Goal: Information Seeking & Learning: Learn about a topic

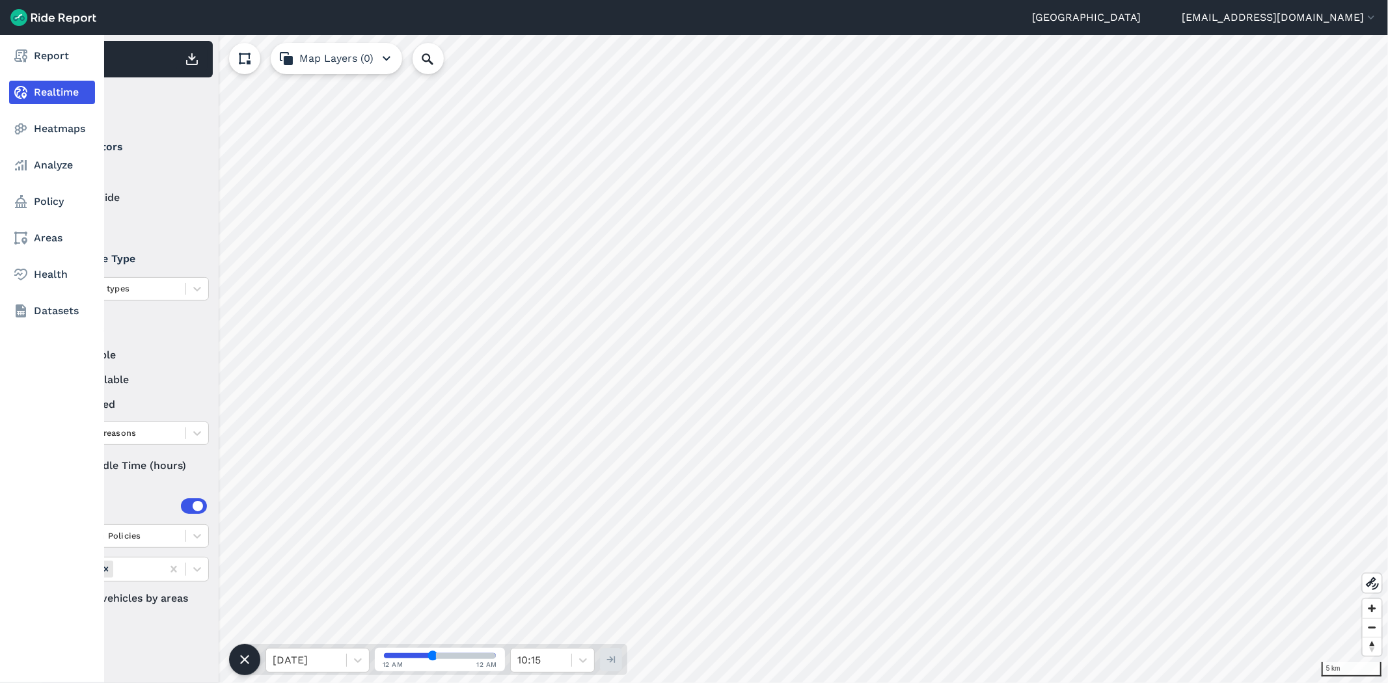
drag, startPoint x: 46, startPoint y: 164, endPoint x: 51, endPoint y: 43, distance: 121.1
click at [46, 164] on link "Analyze" at bounding box center [52, 165] width 86 height 23
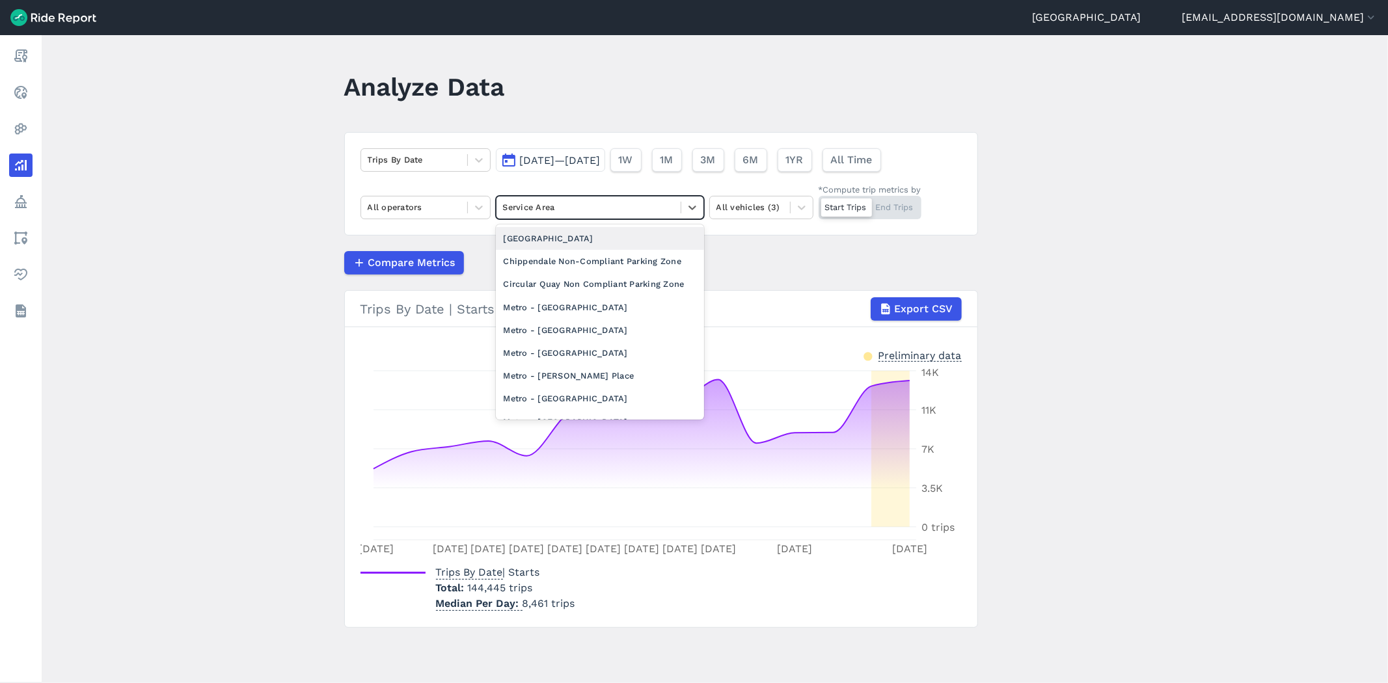
click at [590, 202] on div at bounding box center [588, 207] width 171 height 15
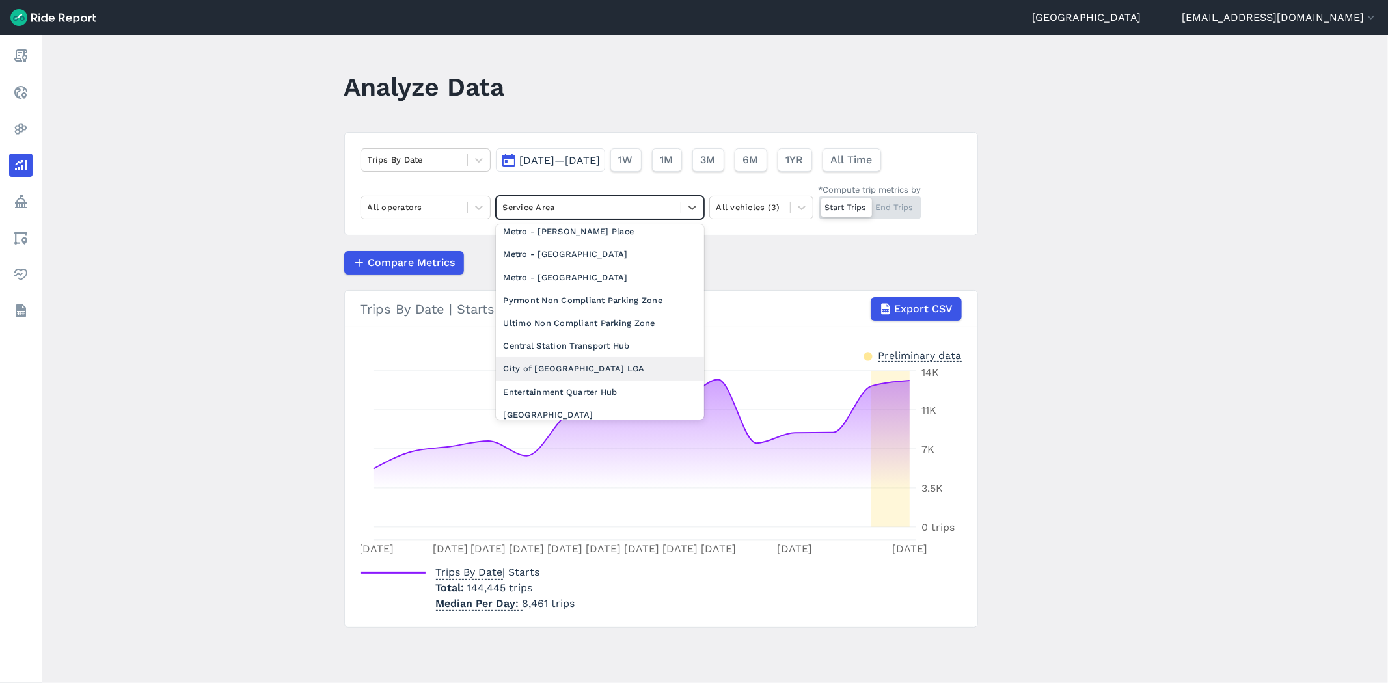
click at [551, 372] on div "City of [GEOGRAPHIC_DATA] LGA" at bounding box center [600, 368] width 208 height 23
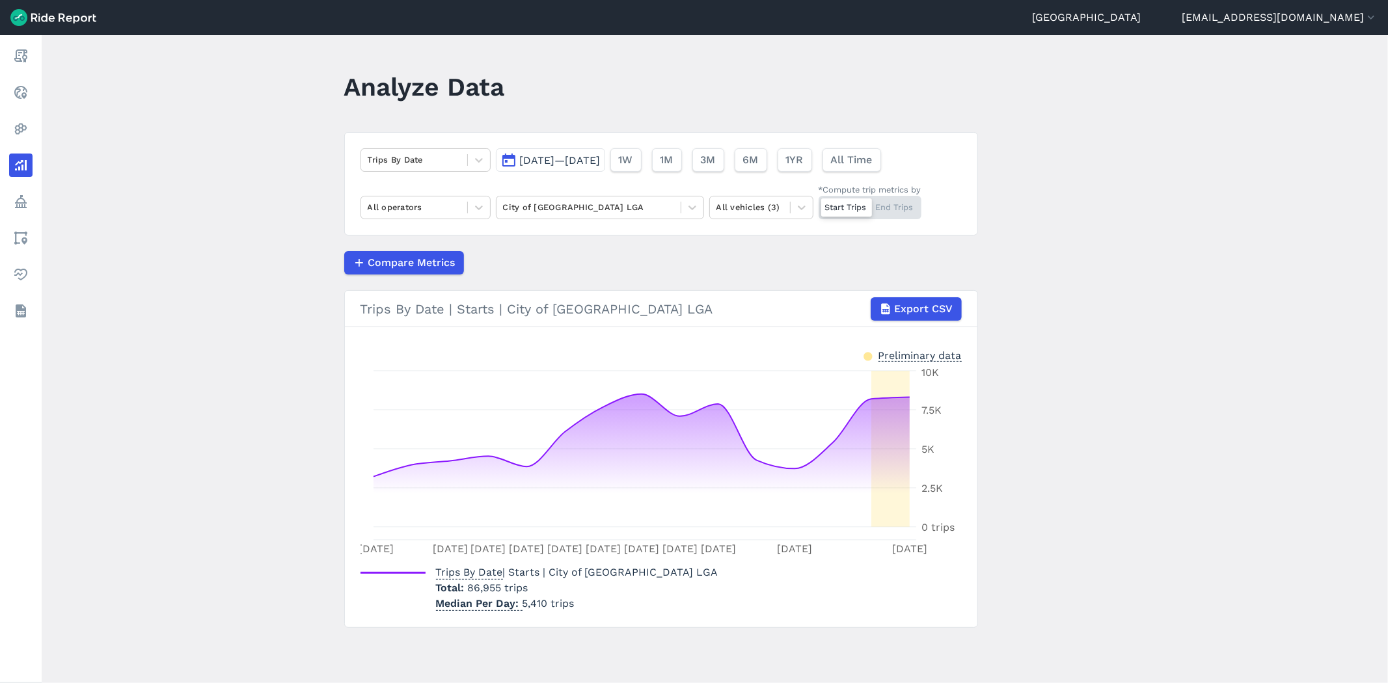
click at [543, 167] on button "[DATE]—[DATE]" at bounding box center [550, 159] width 109 height 23
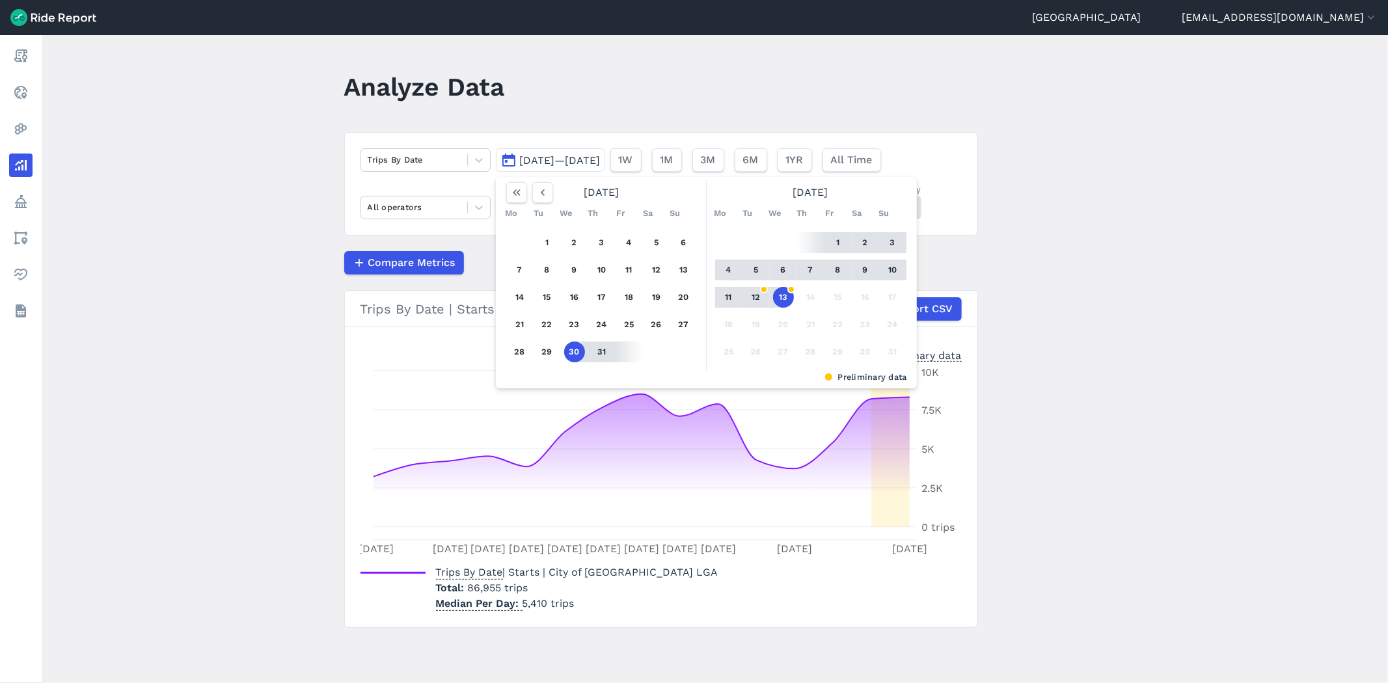
click at [728, 267] on button "4" at bounding box center [728, 270] width 21 height 21
click at [888, 269] on button "10" at bounding box center [892, 270] width 21 height 21
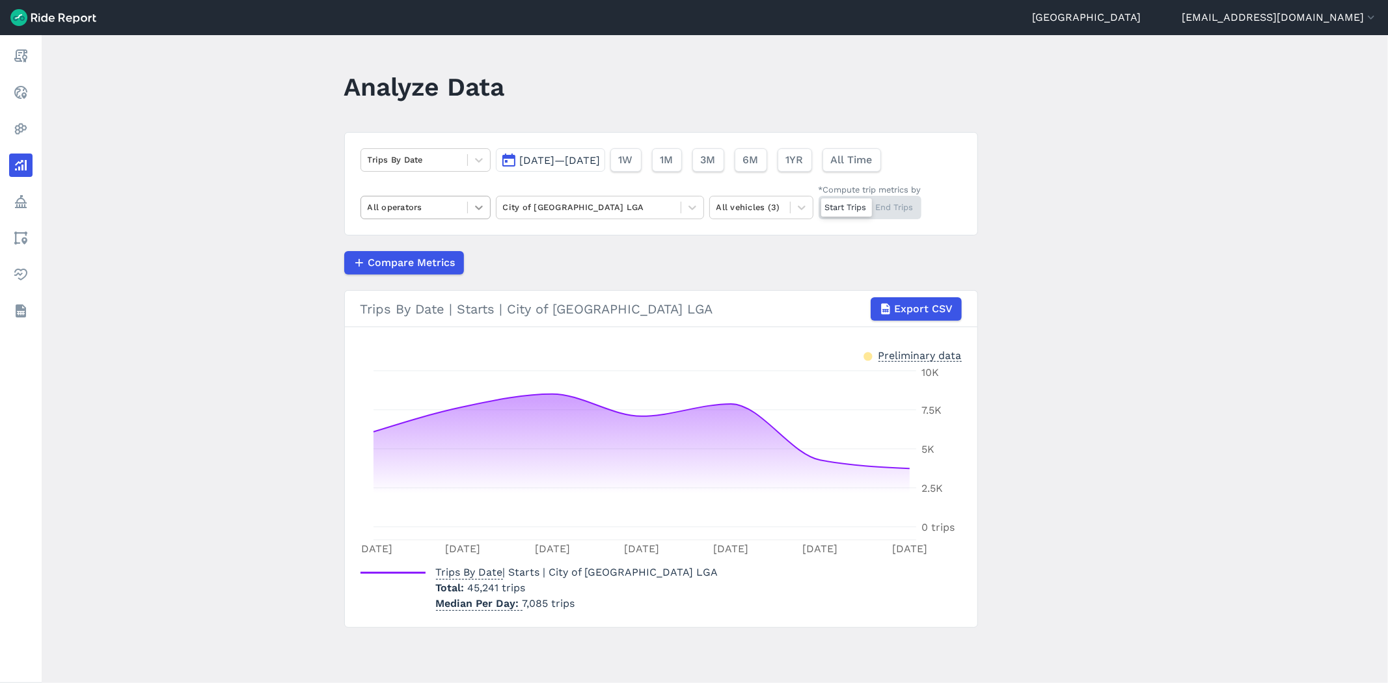
click at [479, 212] on icon at bounding box center [478, 207] width 13 height 13
click at [275, 206] on main "Analyze Data Trips By Date [DATE]—[DATE] 1W 1M 3M 6M 1YR All Time All operators…" at bounding box center [715, 359] width 1346 height 648
click at [478, 212] on icon at bounding box center [478, 207] width 13 height 13
click at [421, 247] on div "Ario" at bounding box center [426, 238] width 130 height 23
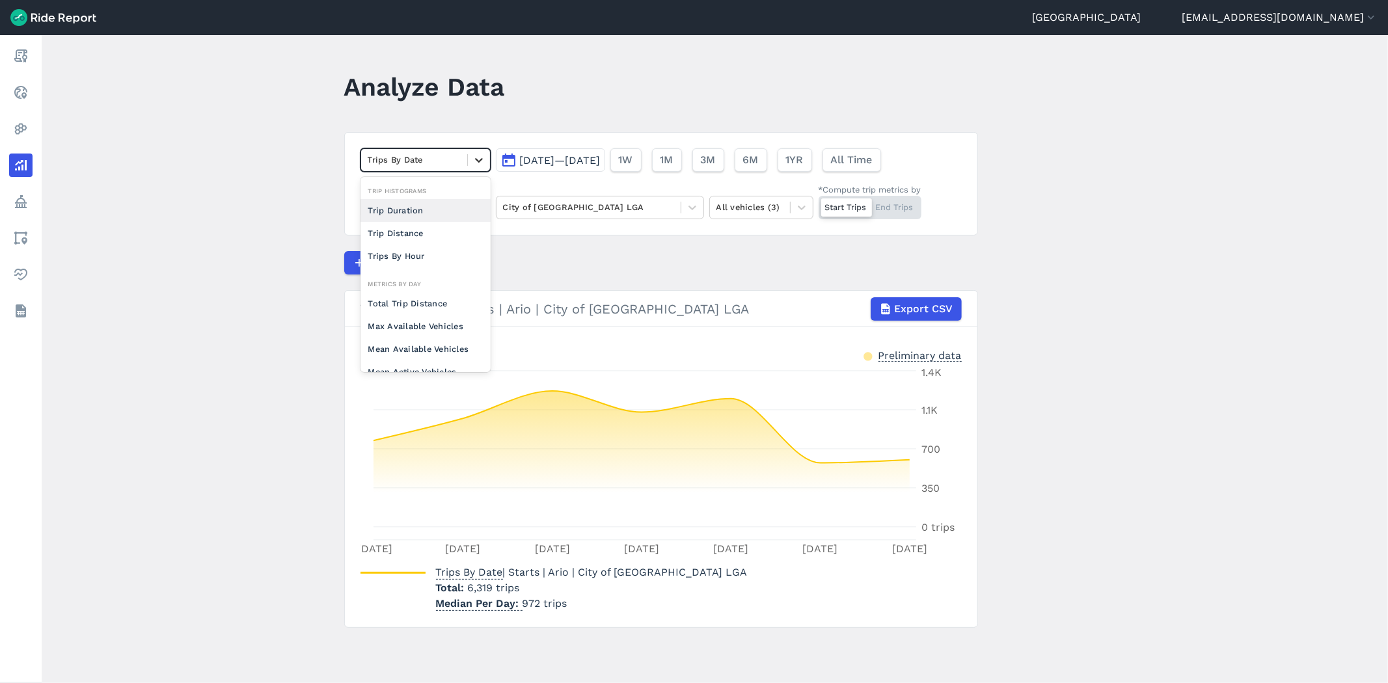
click at [485, 167] on div at bounding box center [479, 160] width 22 height 22
click at [411, 327] on div "Max Available Vehicles" at bounding box center [426, 326] width 130 height 23
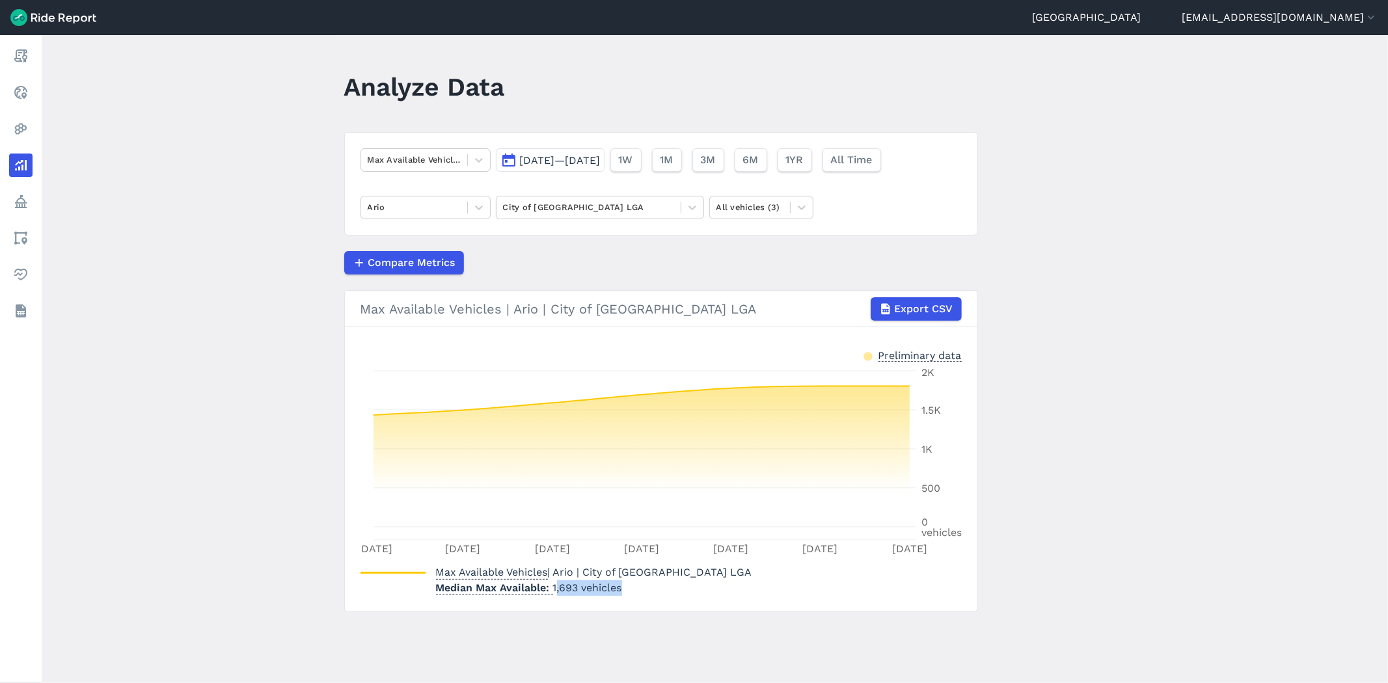
drag, startPoint x: 640, startPoint y: 590, endPoint x: 553, endPoint y: 593, distance: 87.2
click at [553, 593] on p "Median Max Available 1,693 vehicles" at bounding box center [594, 589] width 316 height 16
click at [472, 211] on icon at bounding box center [478, 207] width 13 height 13
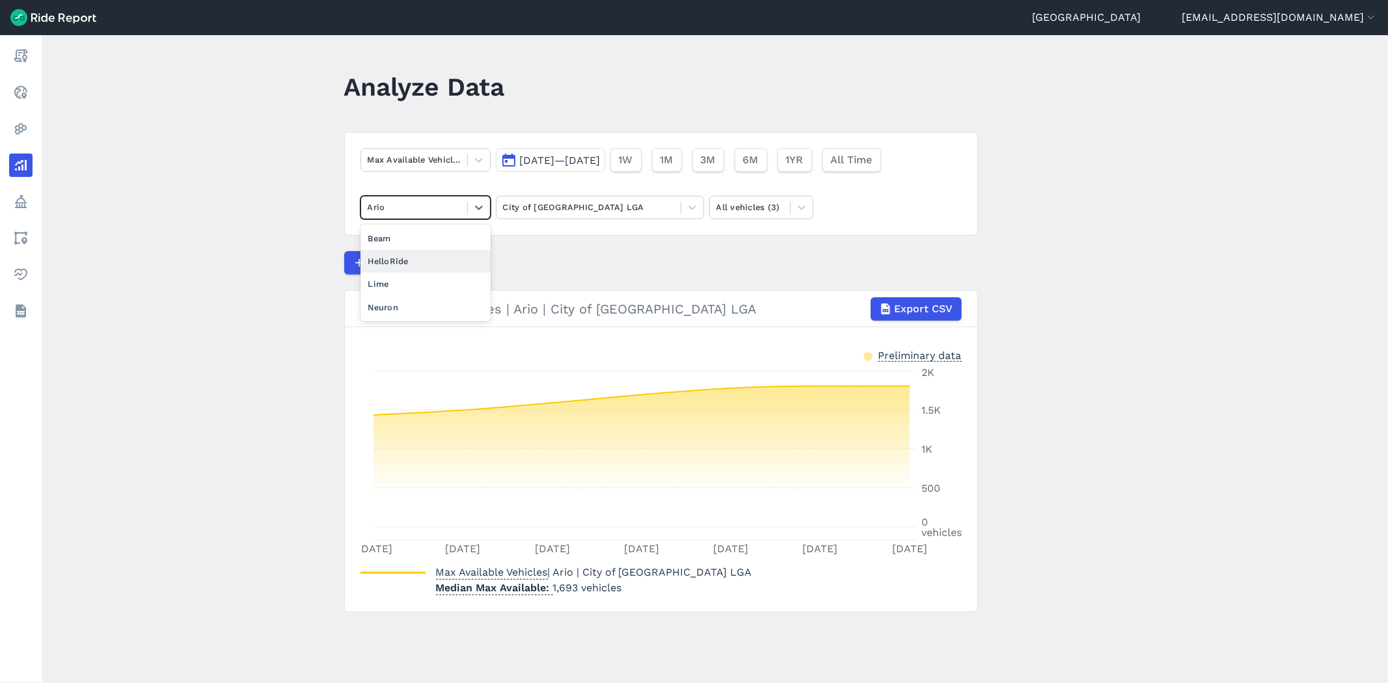
click at [286, 258] on main "Analyze Data Max Available Vehicles [DATE]—[DATE] 1W 1M 3M 6M 1YR All Time opti…" at bounding box center [715, 359] width 1346 height 648
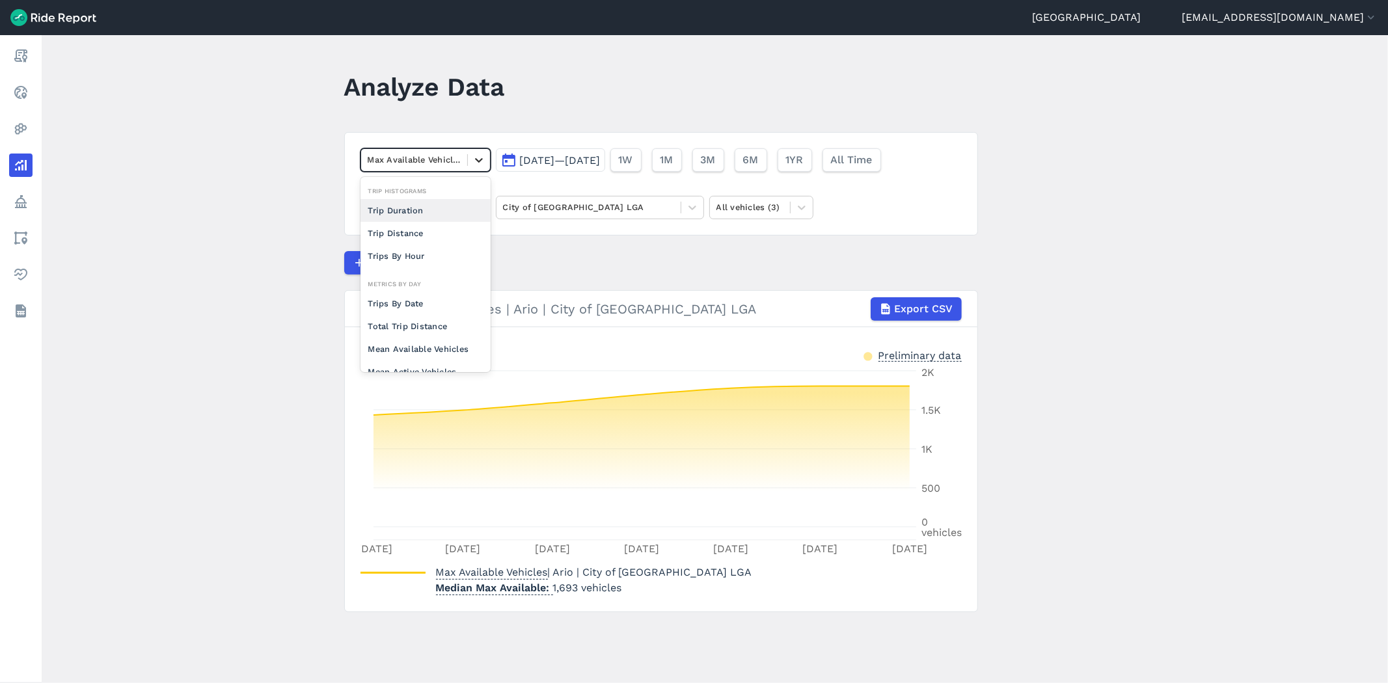
click at [472, 159] on icon at bounding box center [478, 160] width 13 height 13
click at [552, 250] on article "option Trips Per Mean Available Vehicle focused, 0 of 2. 10 results available. …" at bounding box center [661, 372] width 634 height 480
click at [468, 157] on div at bounding box center [479, 160] width 22 height 22
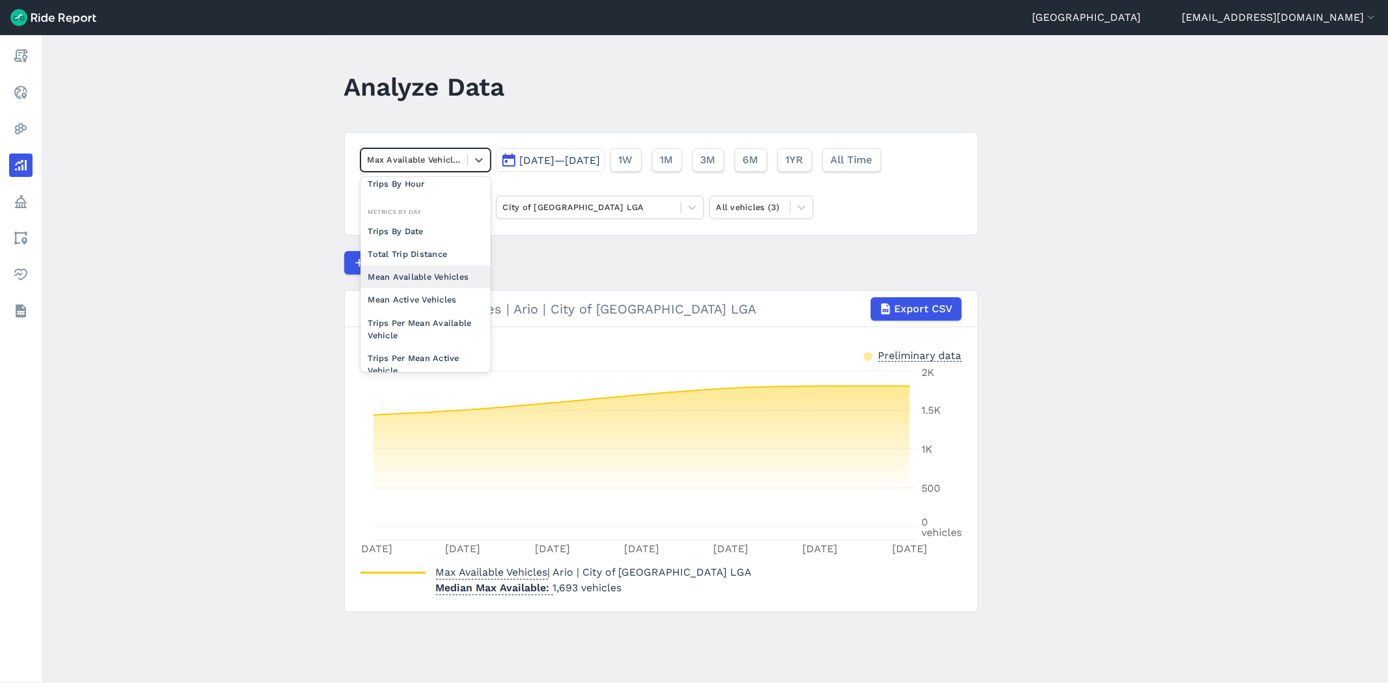
click at [428, 278] on div "Mean Available Vehicles" at bounding box center [426, 277] width 130 height 23
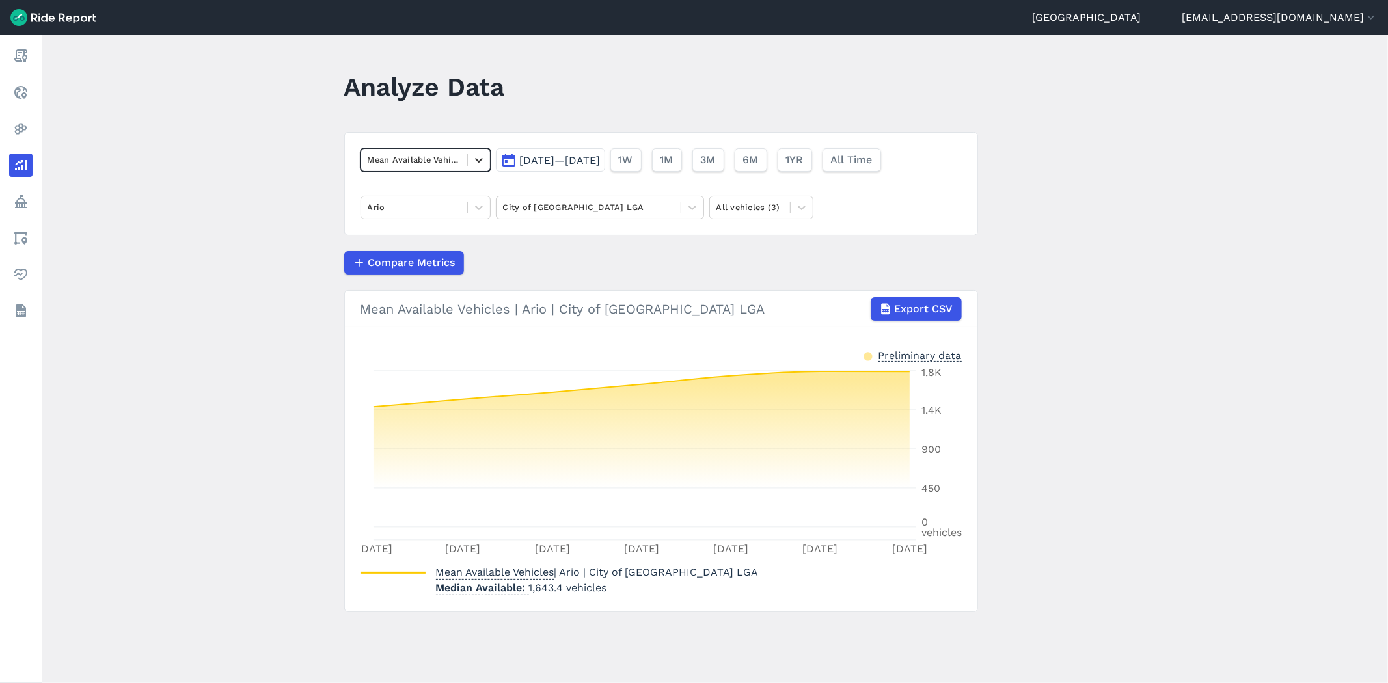
click at [478, 156] on icon at bounding box center [478, 160] width 13 height 13
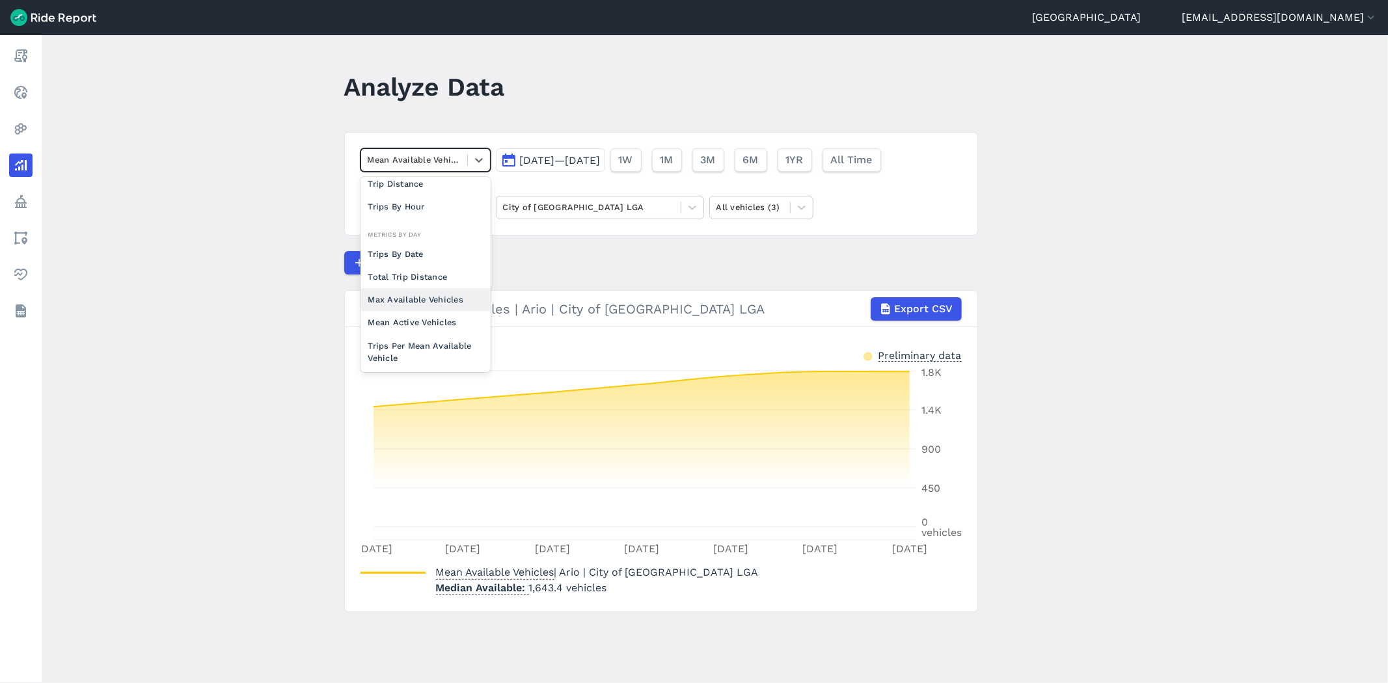
scroll to position [72, 0]
click at [449, 300] on div "Mean Active Vehicles" at bounding box center [426, 299] width 130 height 23
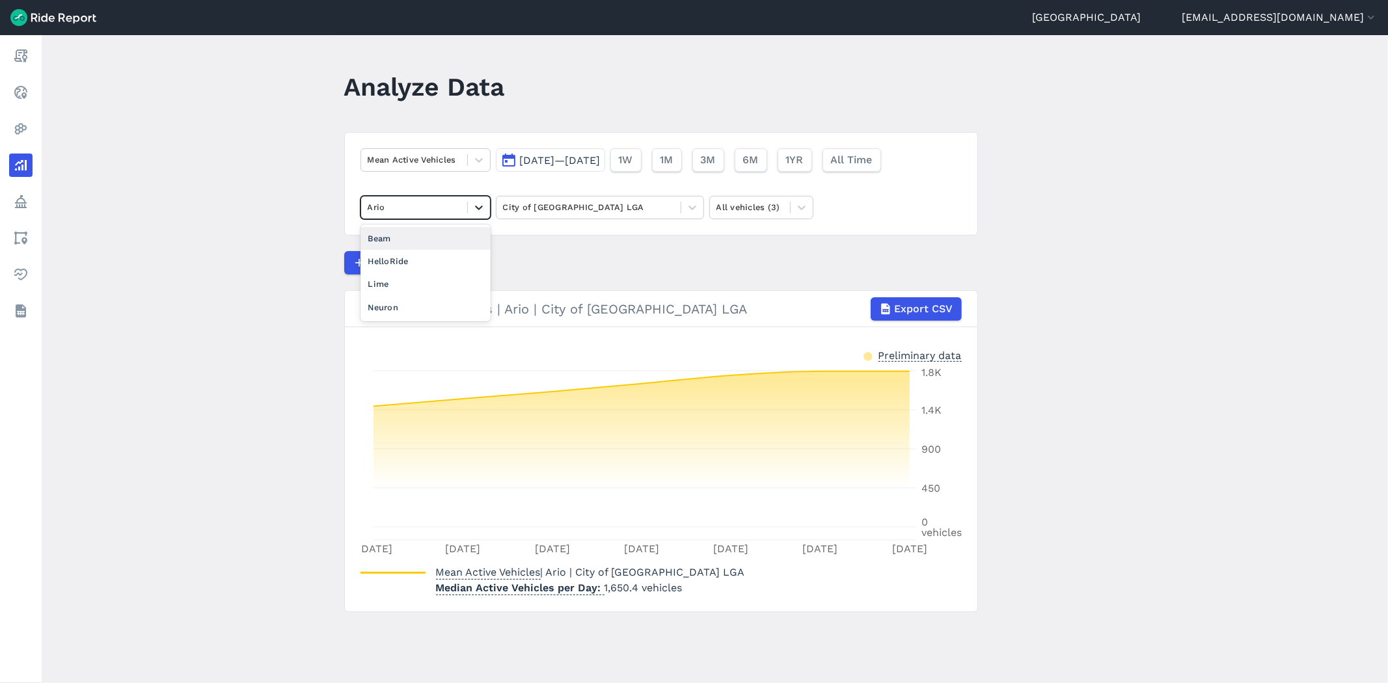
click at [476, 213] on icon at bounding box center [478, 207] width 13 height 13
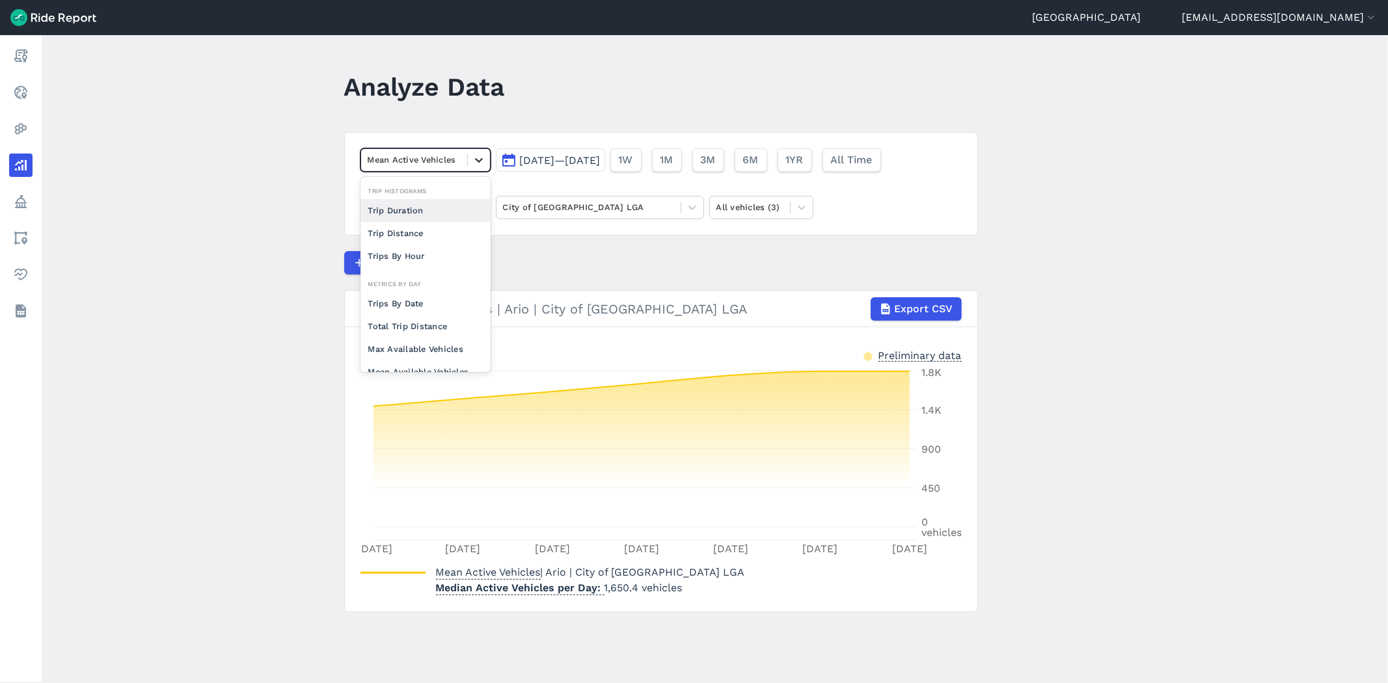
click at [482, 168] on div at bounding box center [479, 160] width 22 height 22
click at [436, 346] on div "Mean Vehicle Idle Time" at bounding box center [426, 353] width 130 height 23
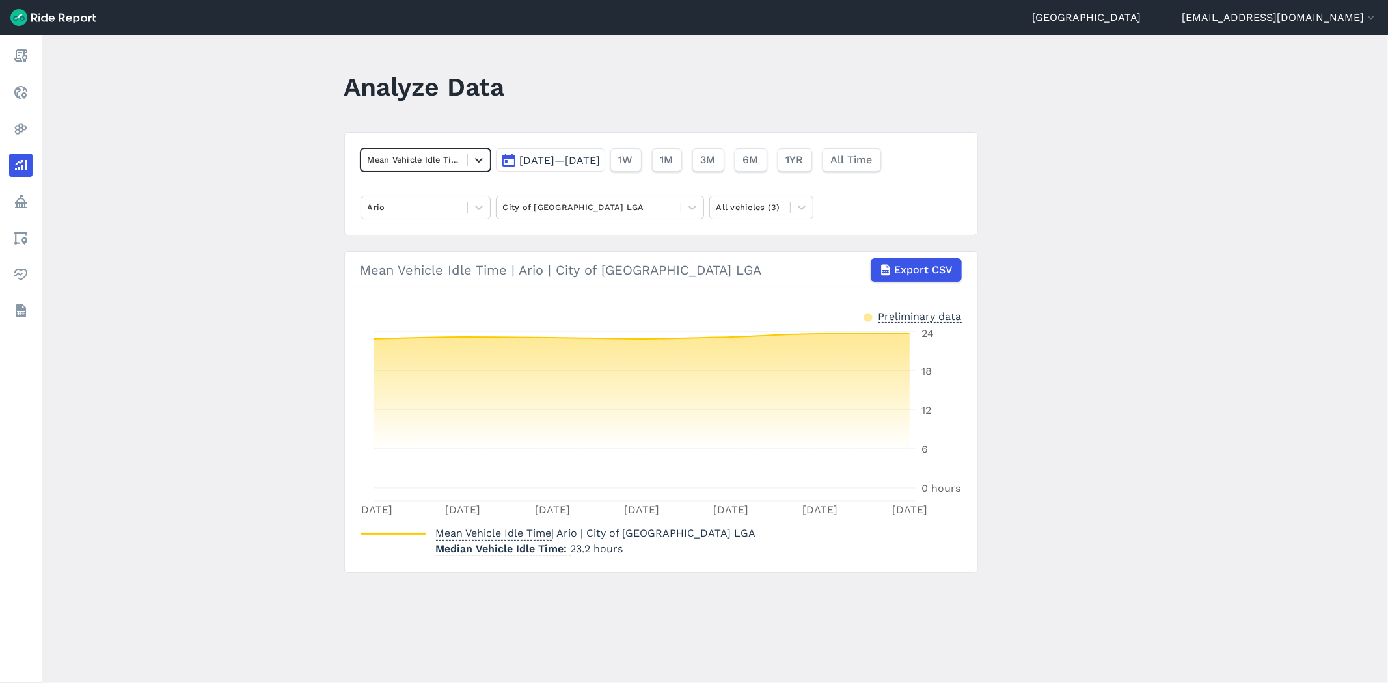
click at [484, 157] on div at bounding box center [479, 160] width 22 height 22
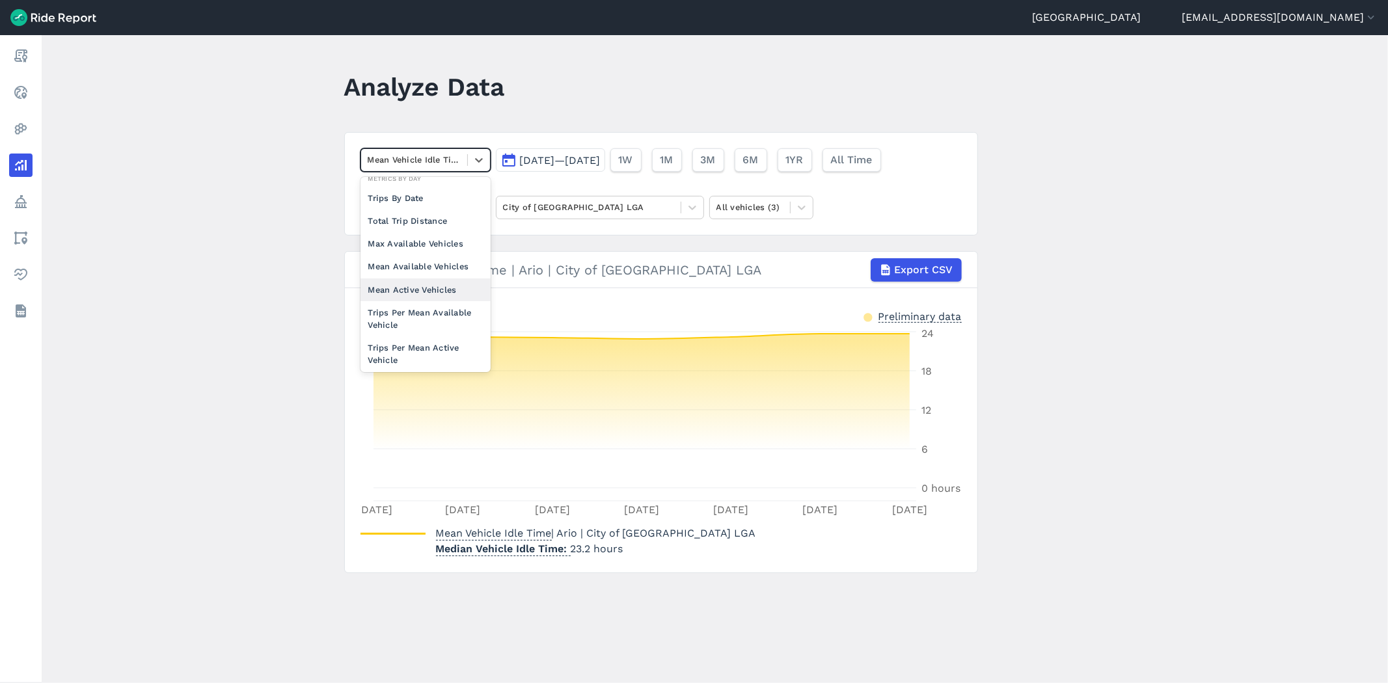
scroll to position [113, 0]
click at [440, 298] on div "Trips Per Mean Available Vehicle" at bounding box center [426, 311] width 130 height 35
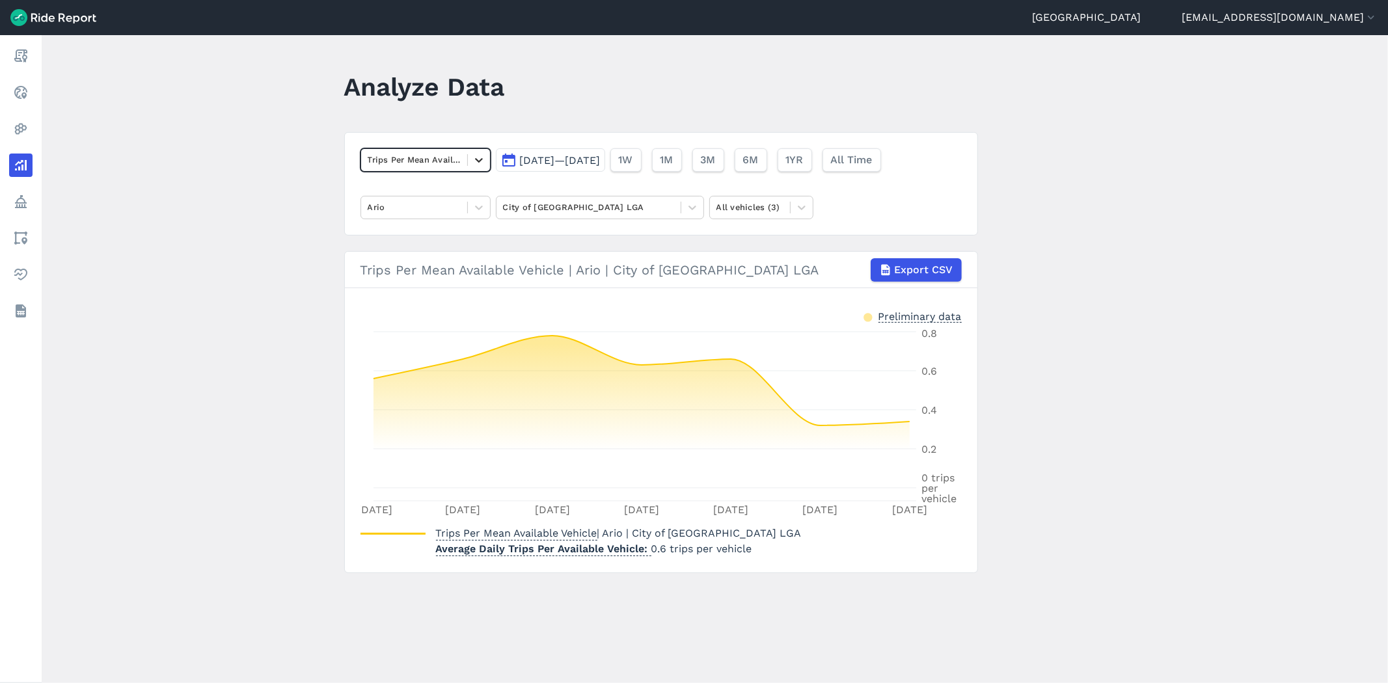
click at [482, 164] on icon at bounding box center [478, 160] width 13 height 13
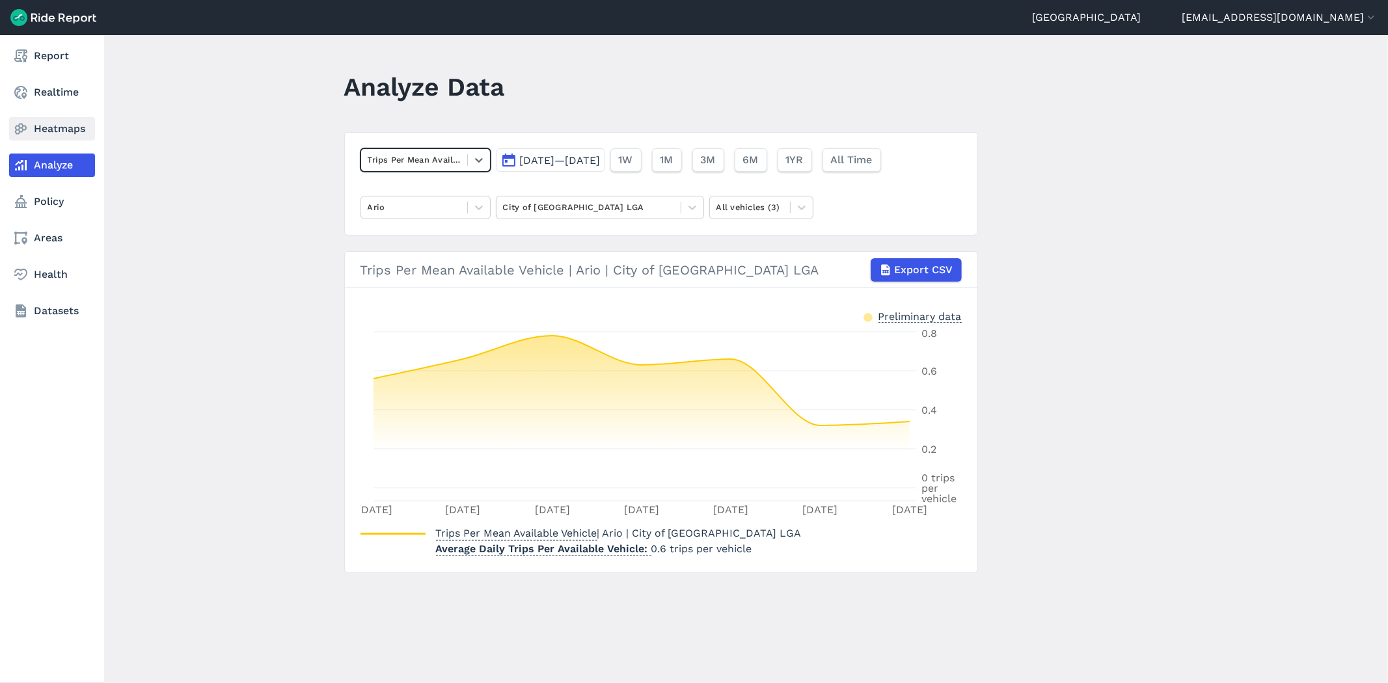
click at [38, 132] on link "Heatmaps" at bounding box center [52, 128] width 86 height 23
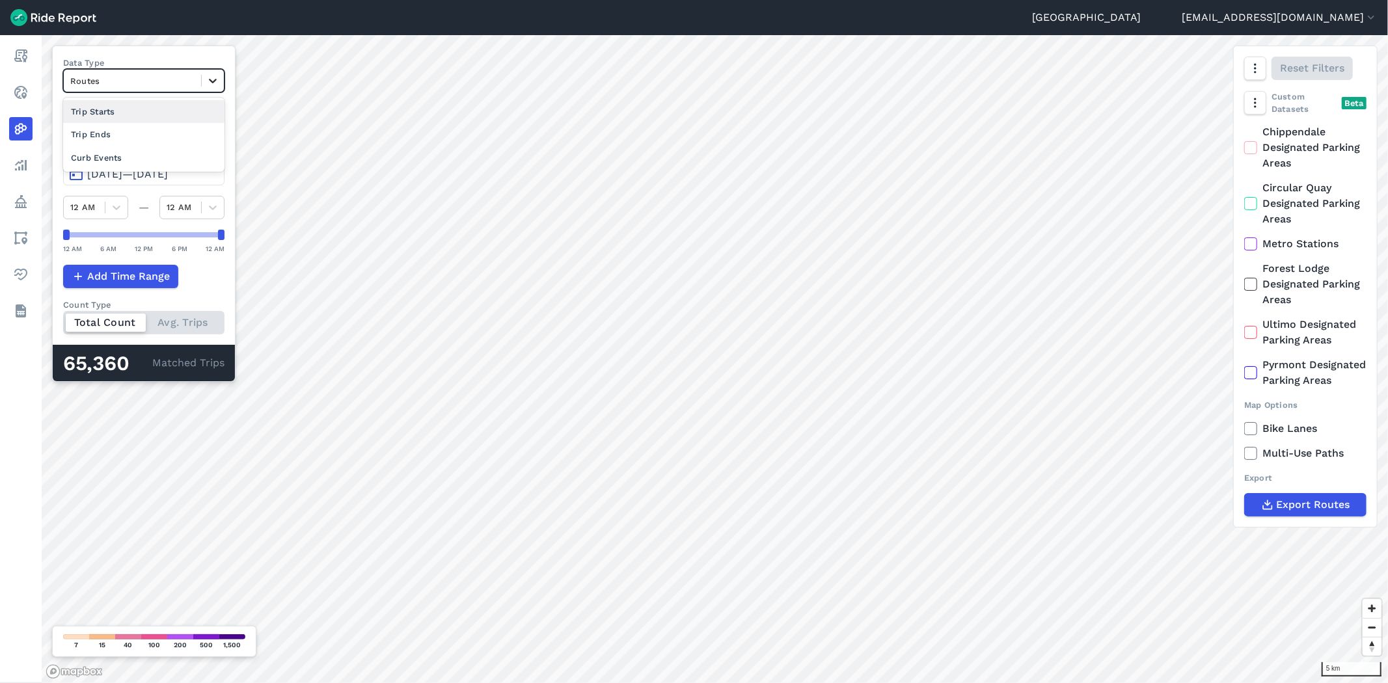
click at [220, 77] on div at bounding box center [213, 81] width 22 height 22
click at [133, 158] on div "Curb Events" at bounding box center [143, 157] width 161 height 23
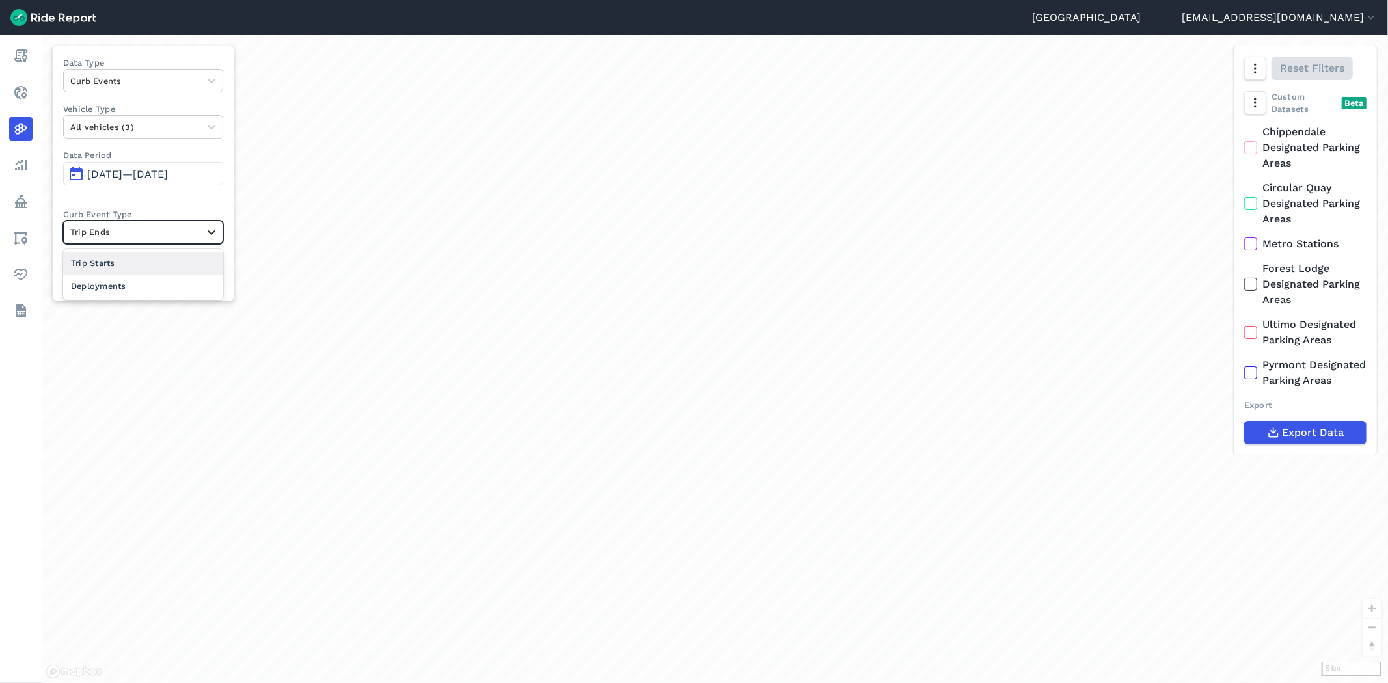
click at [209, 237] on icon at bounding box center [211, 232] width 13 height 13
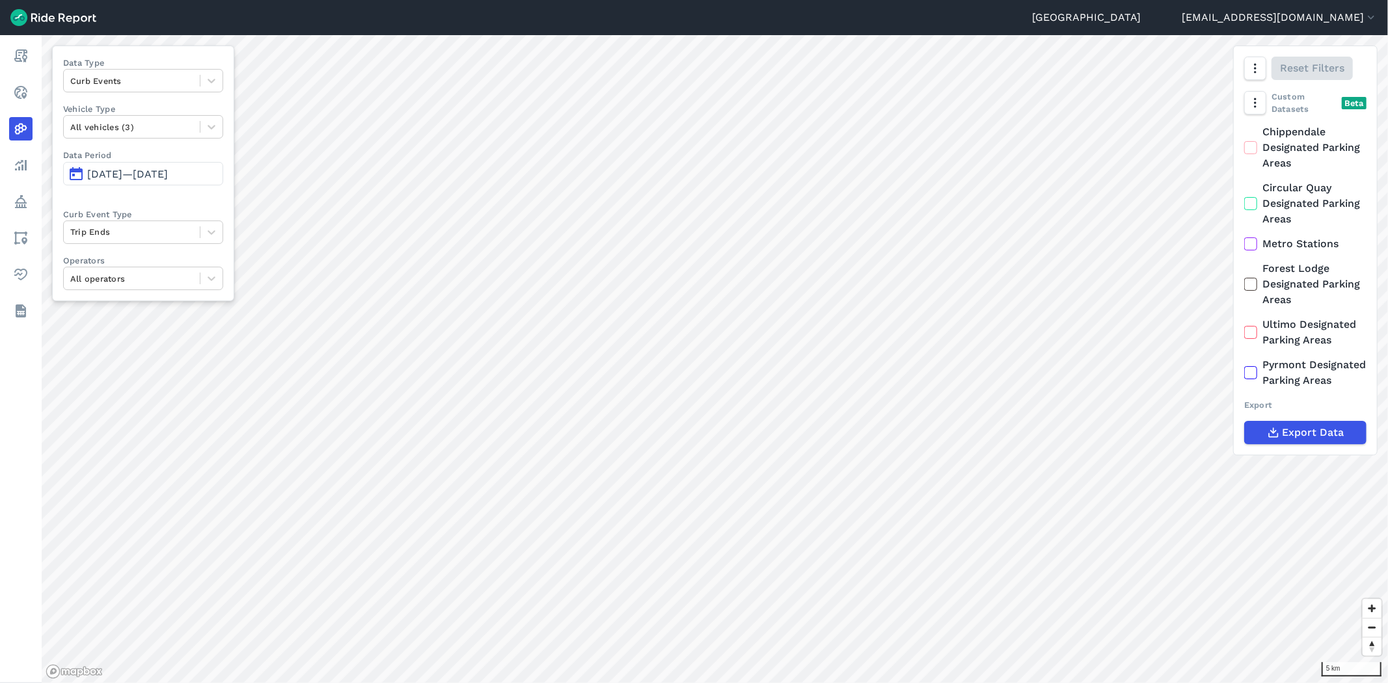
click at [213, 206] on div "Data Type Curb Events Vehicle Type All vehicles (3) Data Period [DATE]—[DATE] C…" at bounding box center [143, 174] width 182 height 256
click at [130, 180] on button "[DATE]—[DATE]" at bounding box center [143, 173] width 160 height 23
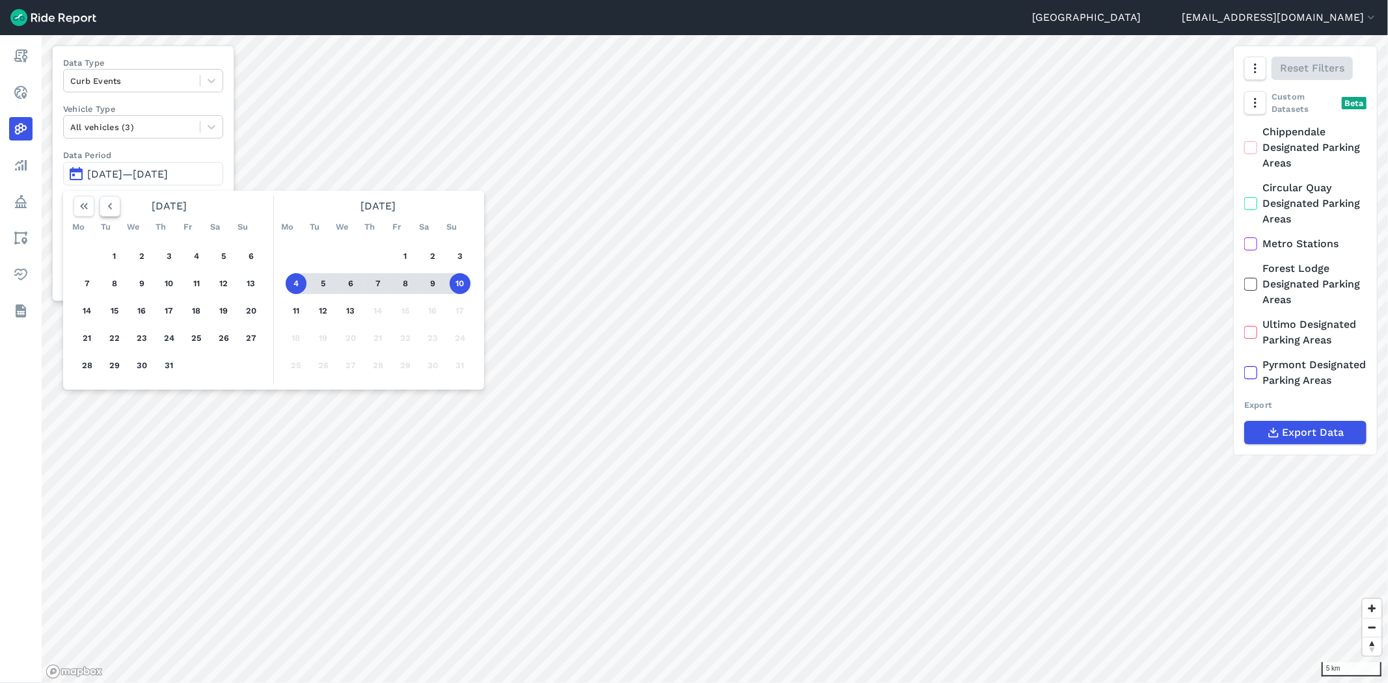
click at [111, 208] on use "button" at bounding box center [110, 206] width 4 height 7
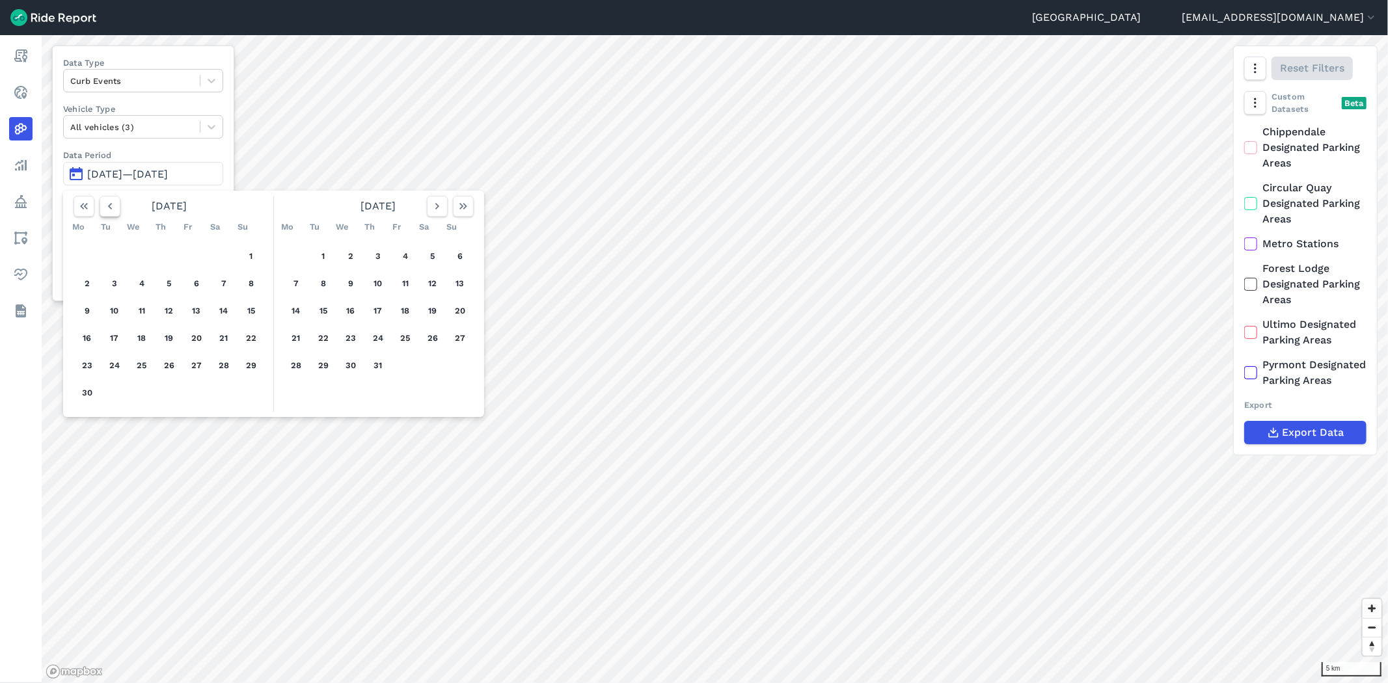
click at [111, 208] on use "button" at bounding box center [110, 206] width 4 height 7
click at [165, 251] on button "1" at bounding box center [169, 256] width 21 height 21
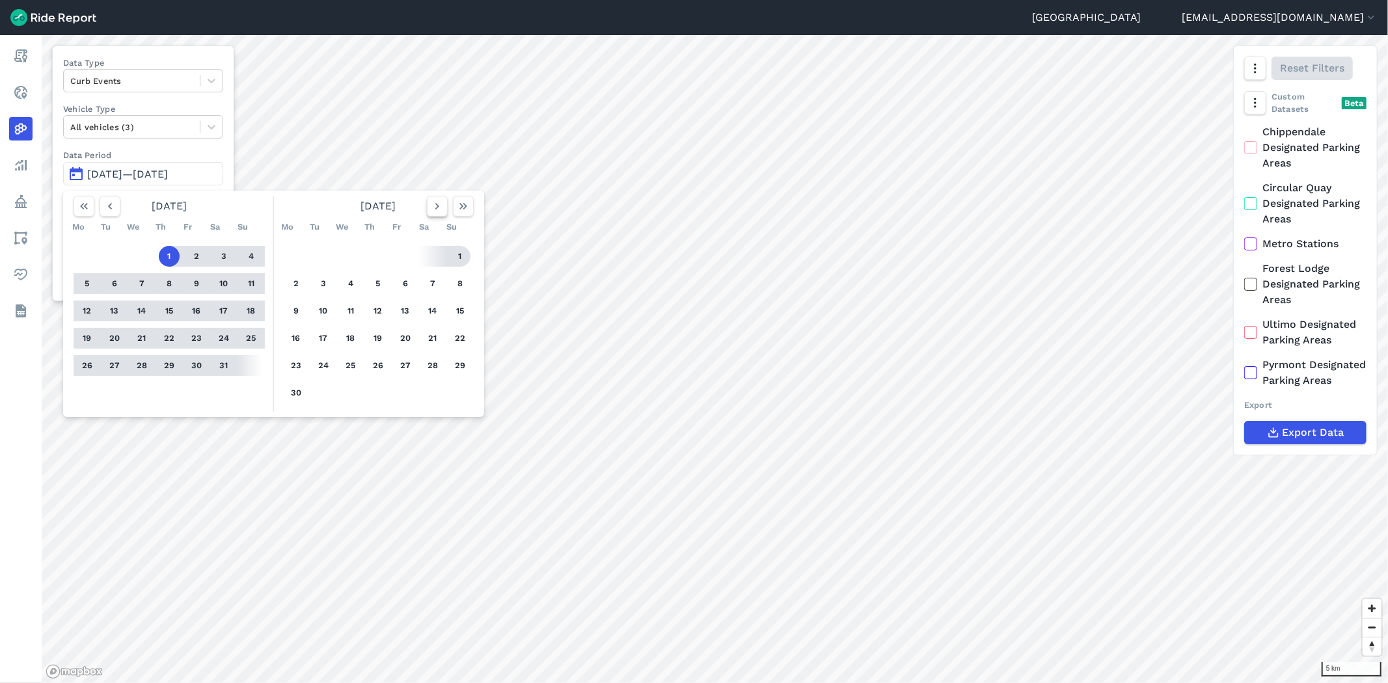
click at [433, 213] on button "button" at bounding box center [437, 206] width 21 height 21
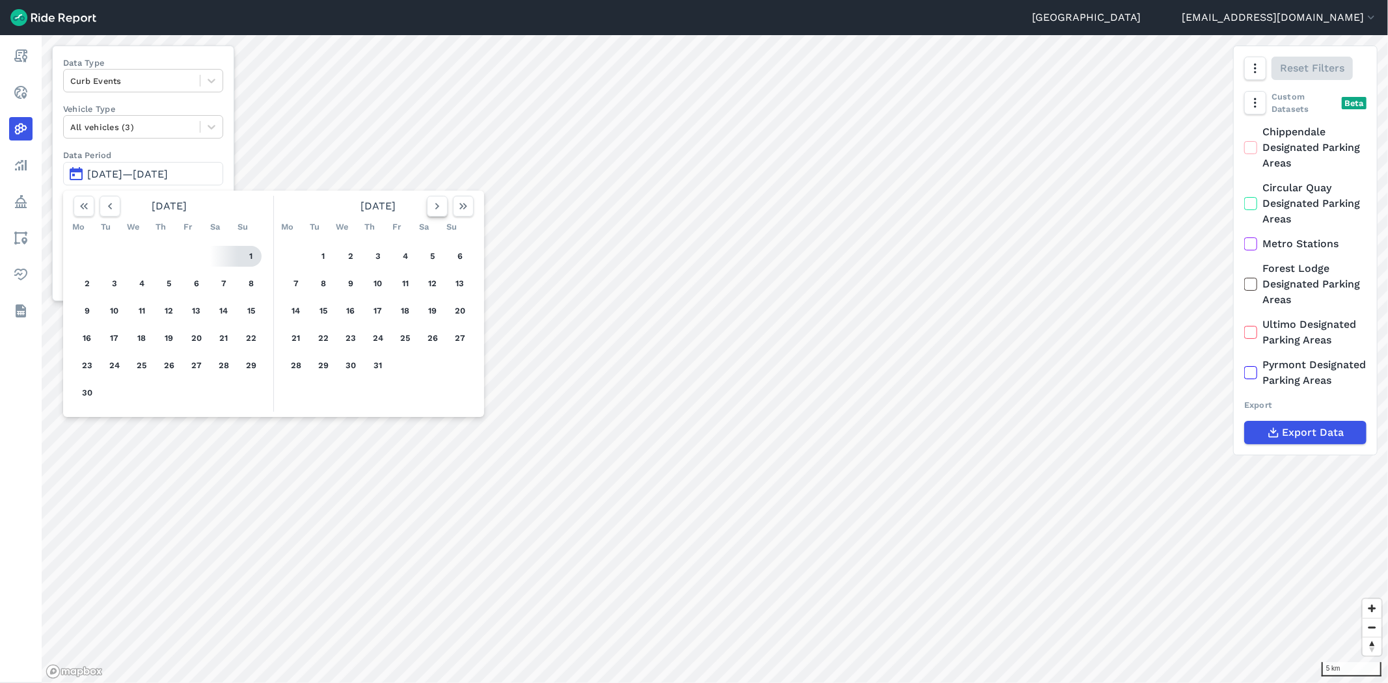
click at [433, 213] on button "button" at bounding box center [437, 206] width 21 height 21
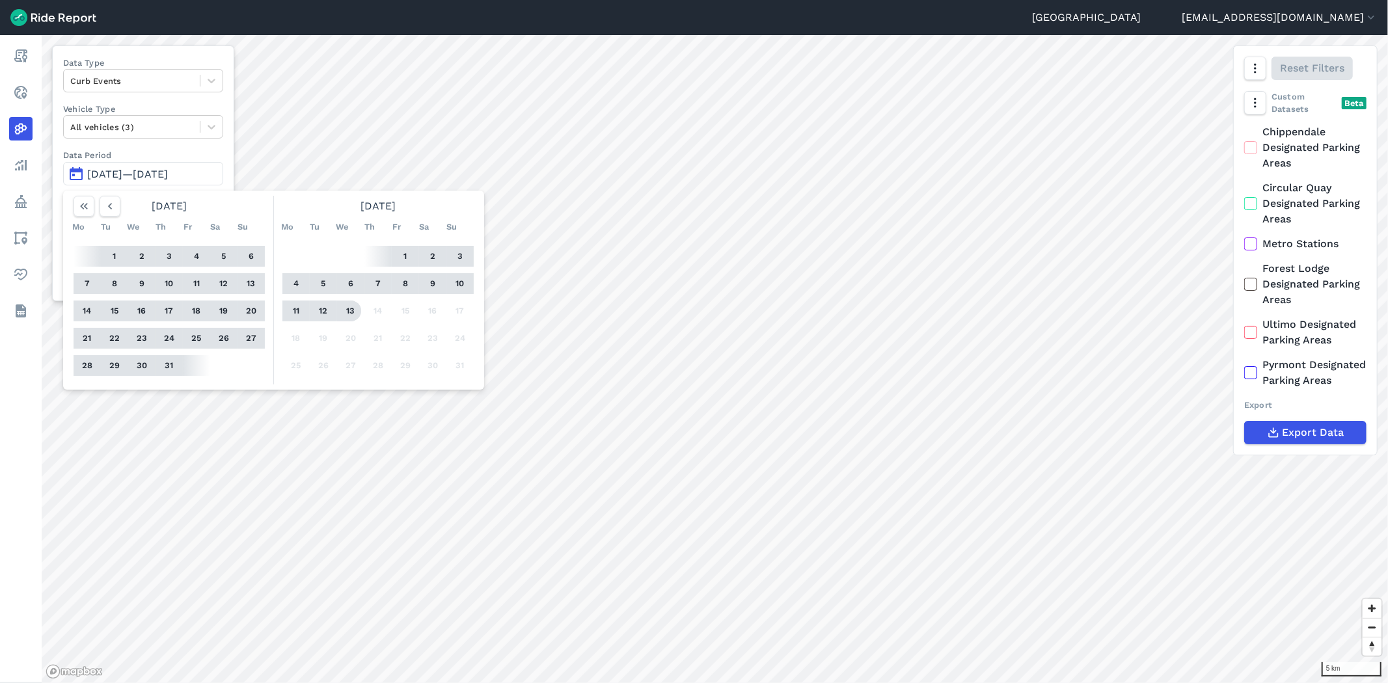
click at [350, 314] on button "13" at bounding box center [350, 311] width 21 height 21
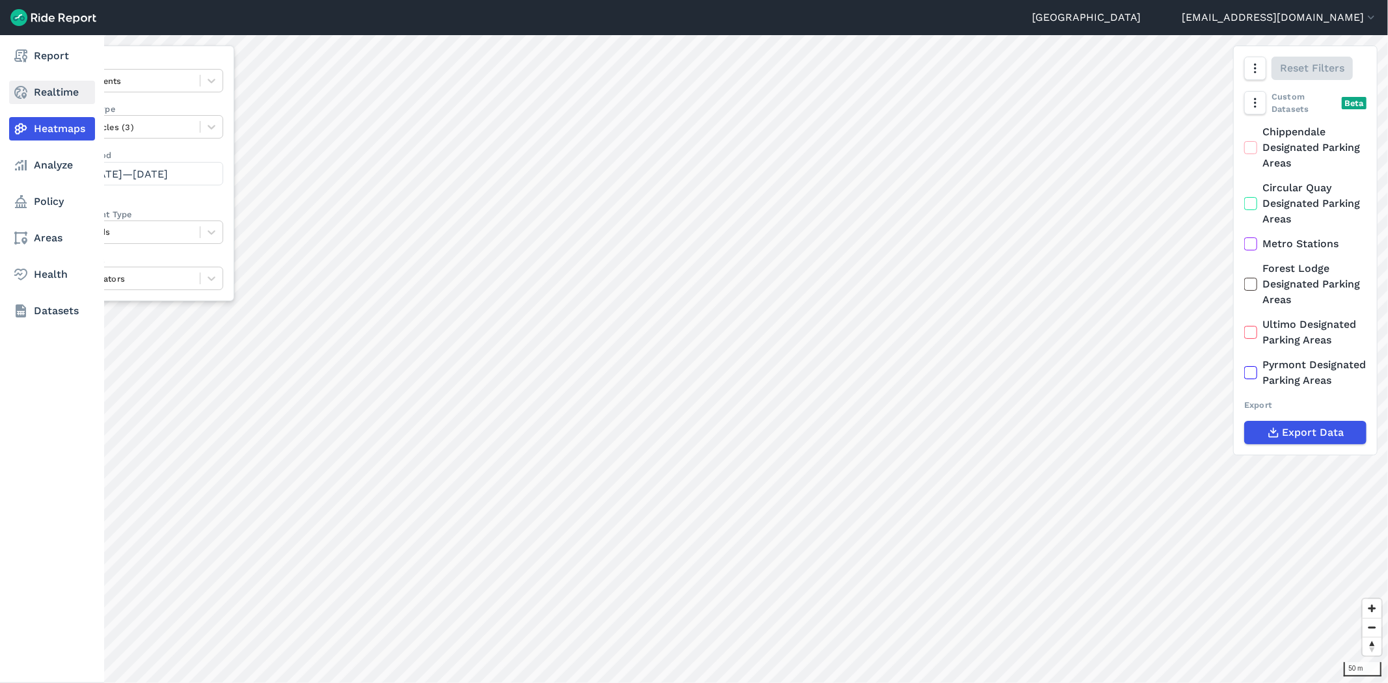
click at [48, 92] on link "Realtime" at bounding box center [52, 92] width 86 height 23
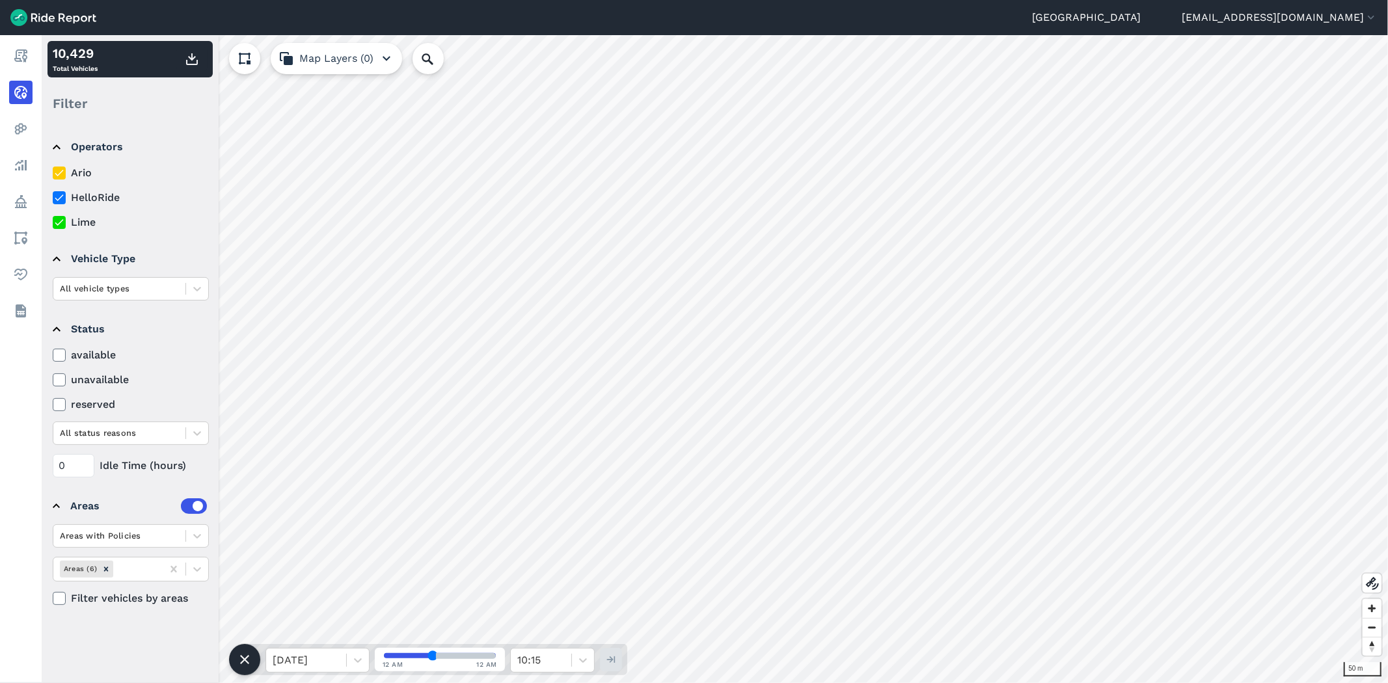
drag, startPoint x: 61, startPoint y: 197, endPoint x: 60, endPoint y: 226, distance: 29.9
click at [61, 197] on use at bounding box center [59, 198] width 8 height 7
click at [53, 197] on input "HelloRide" at bounding box center [53, 194] width 0 height 8
click at [60, 220] on icon at bounding box center [59, 222] width 12 height 13
click at [53, 220] on input "Lime" at bounding box center [53, 219] width 0 height 8
